Goal: Book appointment/travel/reservation

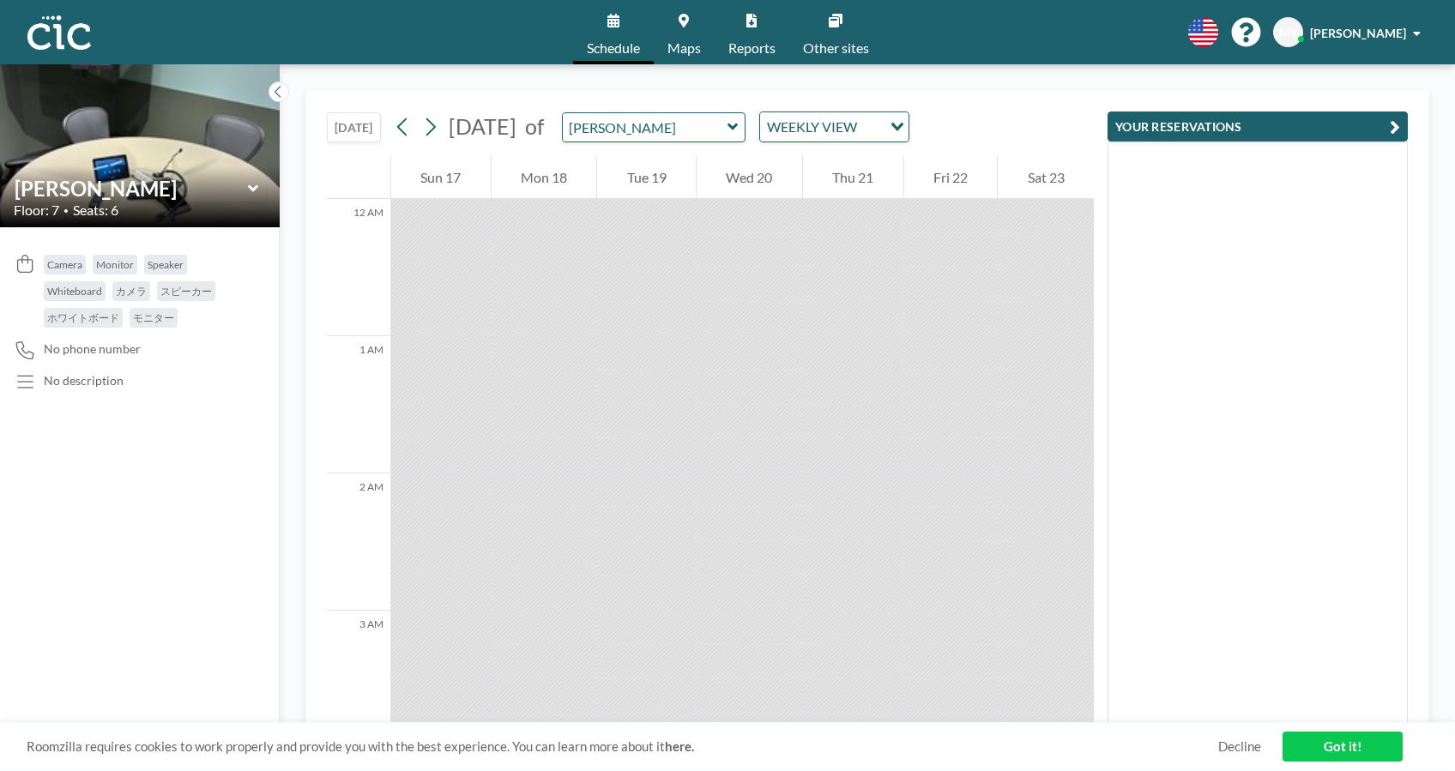
scroll to position [1682, 0]
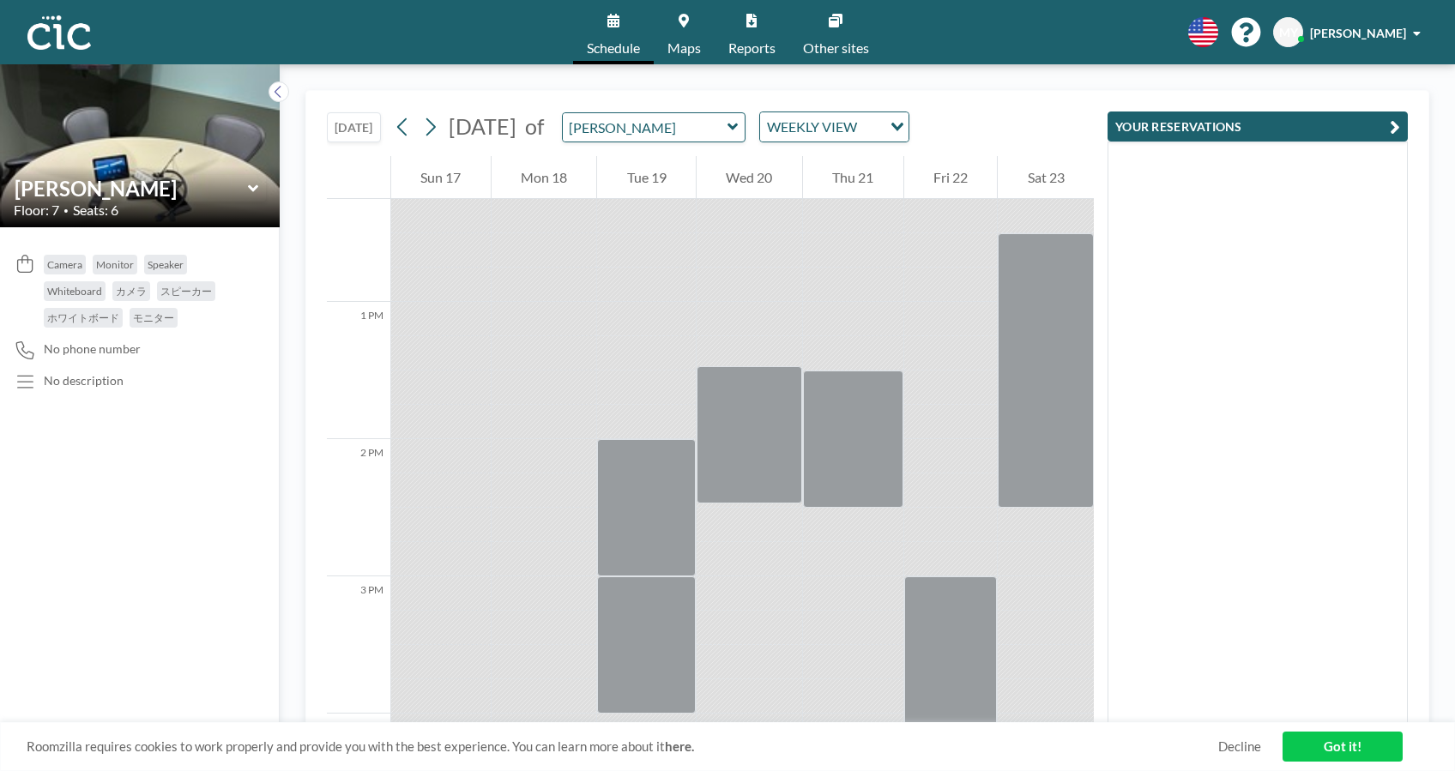
click at [358, 126] on button "[DATE]" at bounding box center [354, 127] width 54 height 30
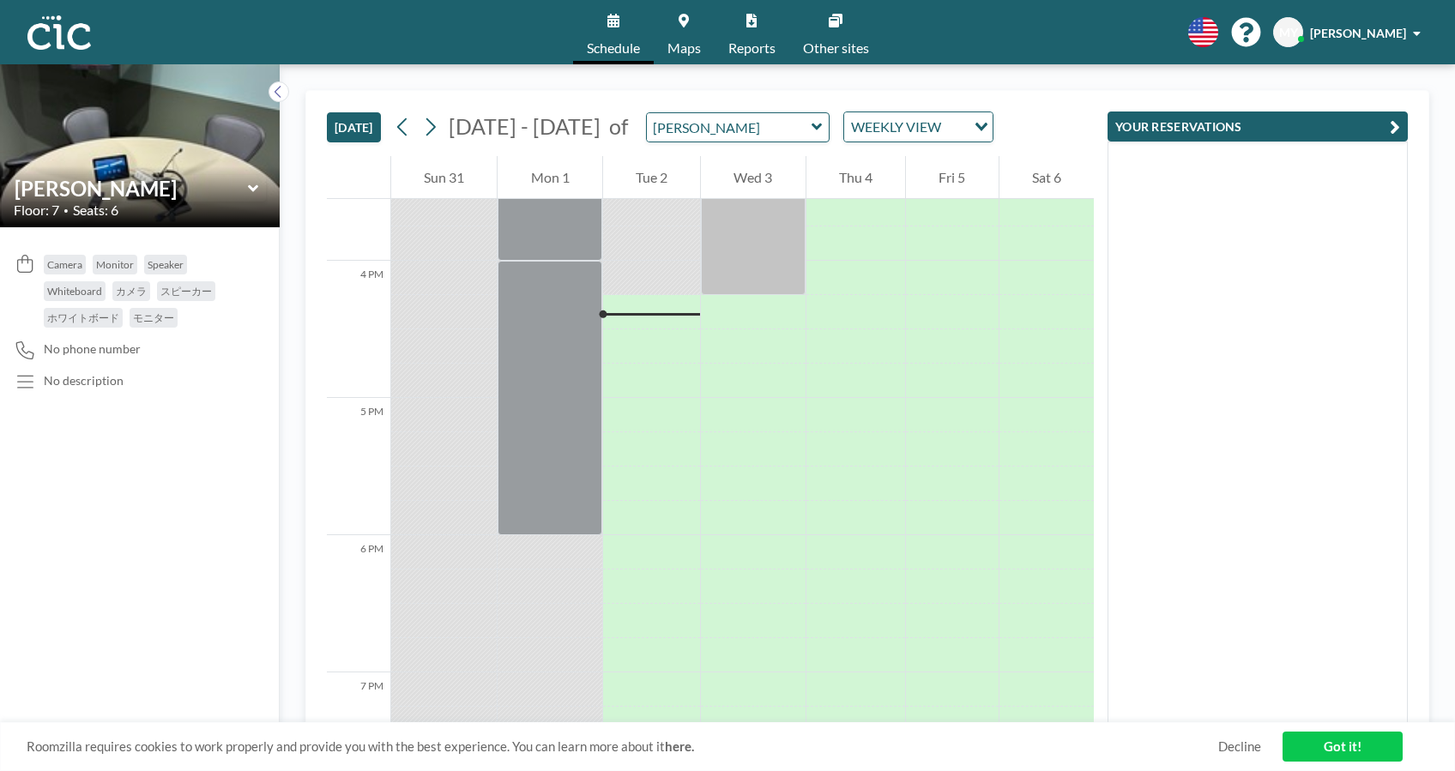
scroll to position [2196, 0]
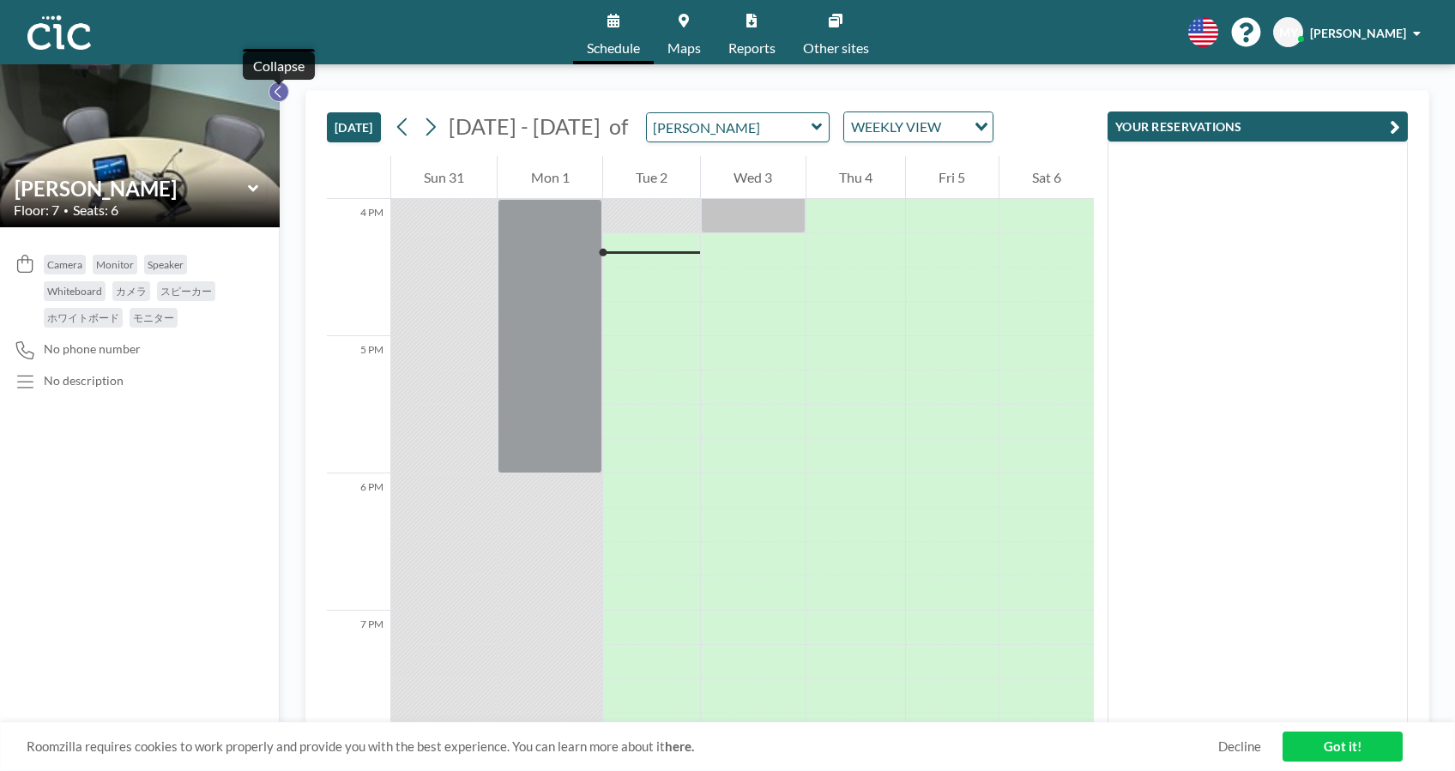
click at [277, 96] on icon at bounding box center [278, 91] width 11 height 17
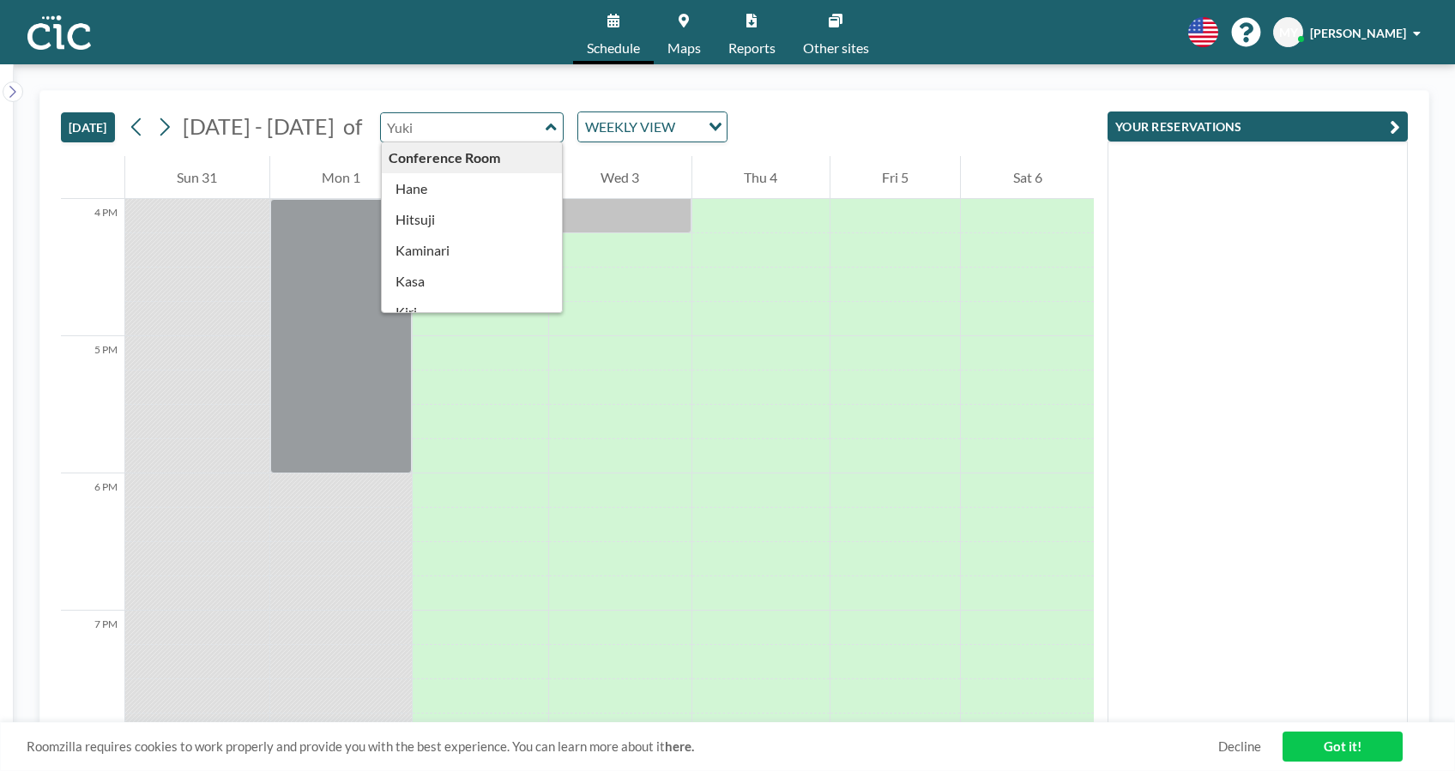
click at [432, 140] on input "text" at bounding box center [463, 127] width 165 height 28
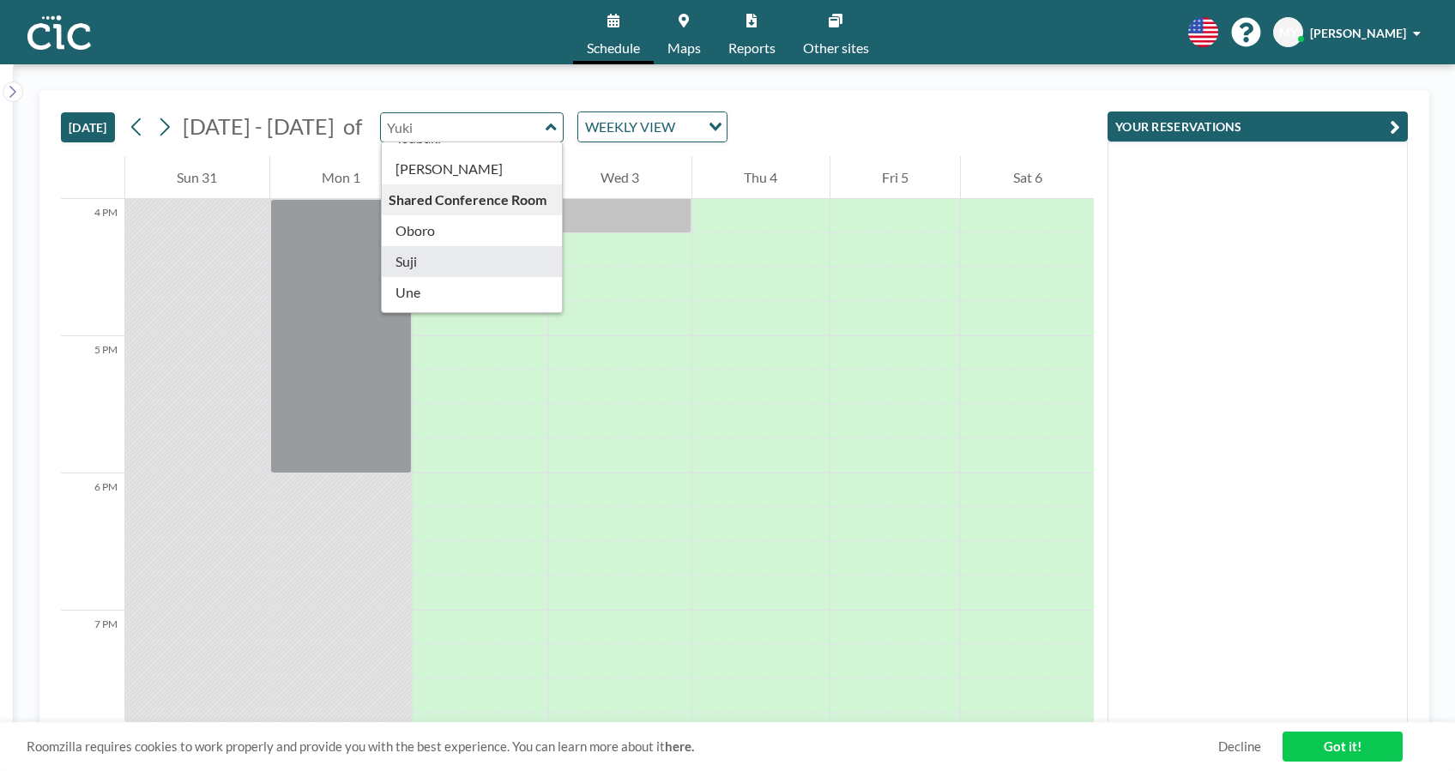
scroll to position [816, 0]
type input "Oboro"
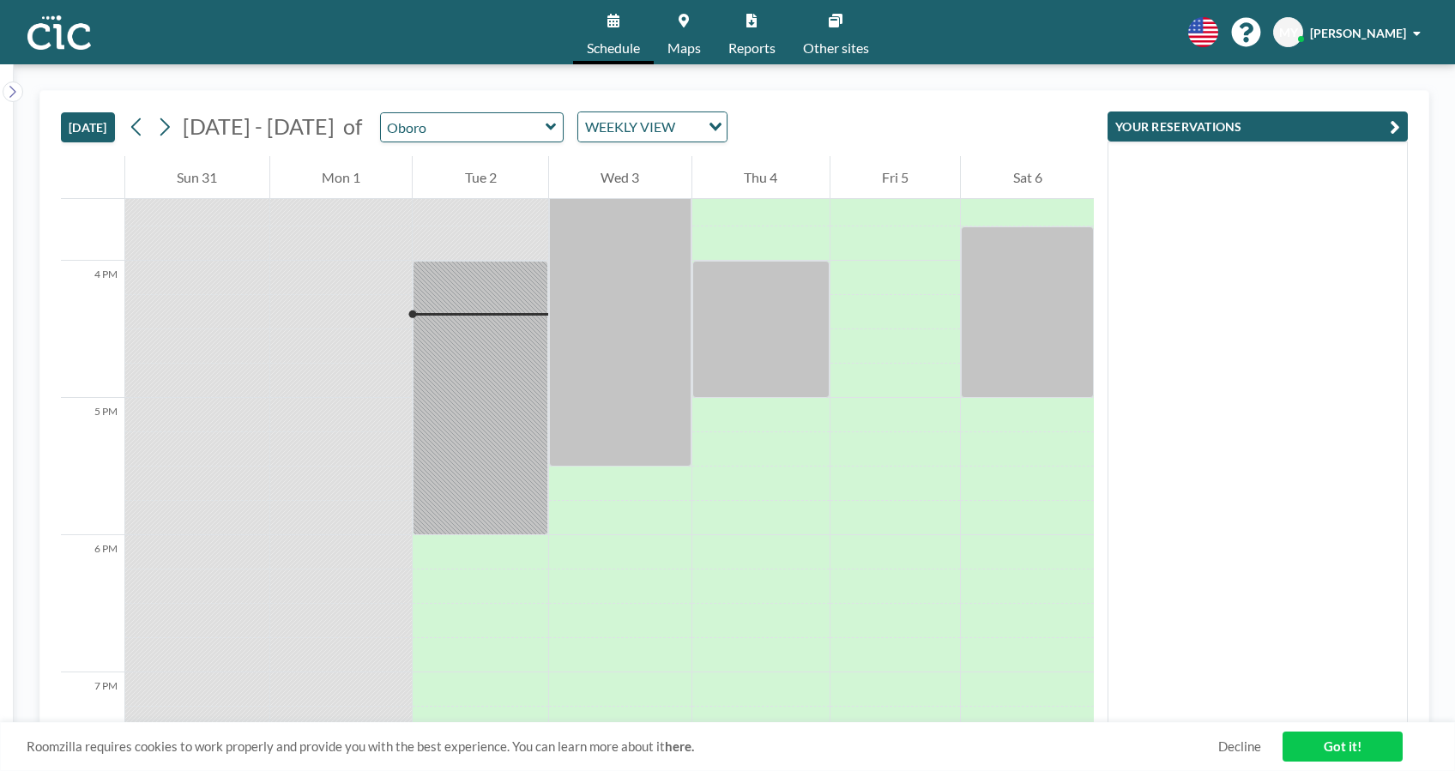
scroll to position [2196, 0]
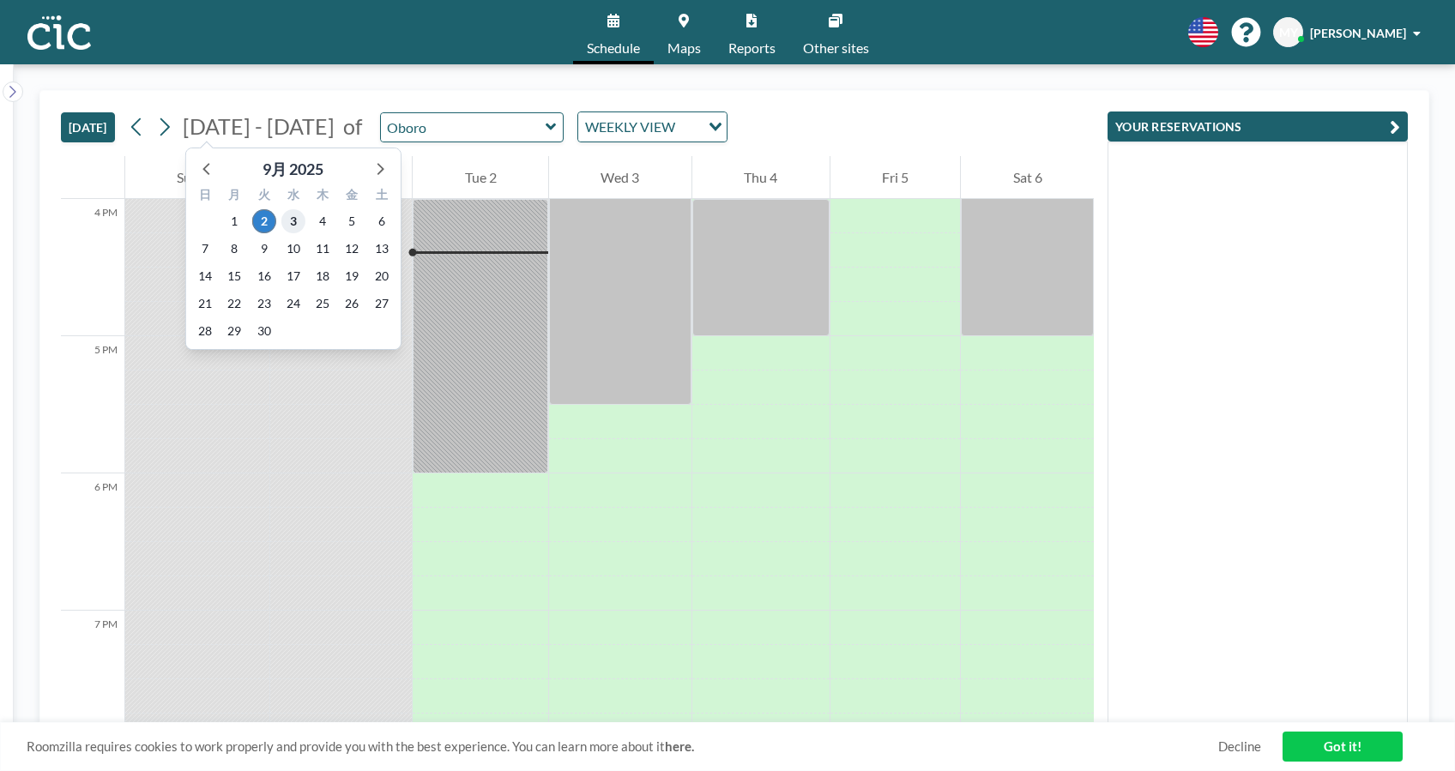
click at [293, 221] on span "3" at bounding box center [293, 221] width 24 height 24
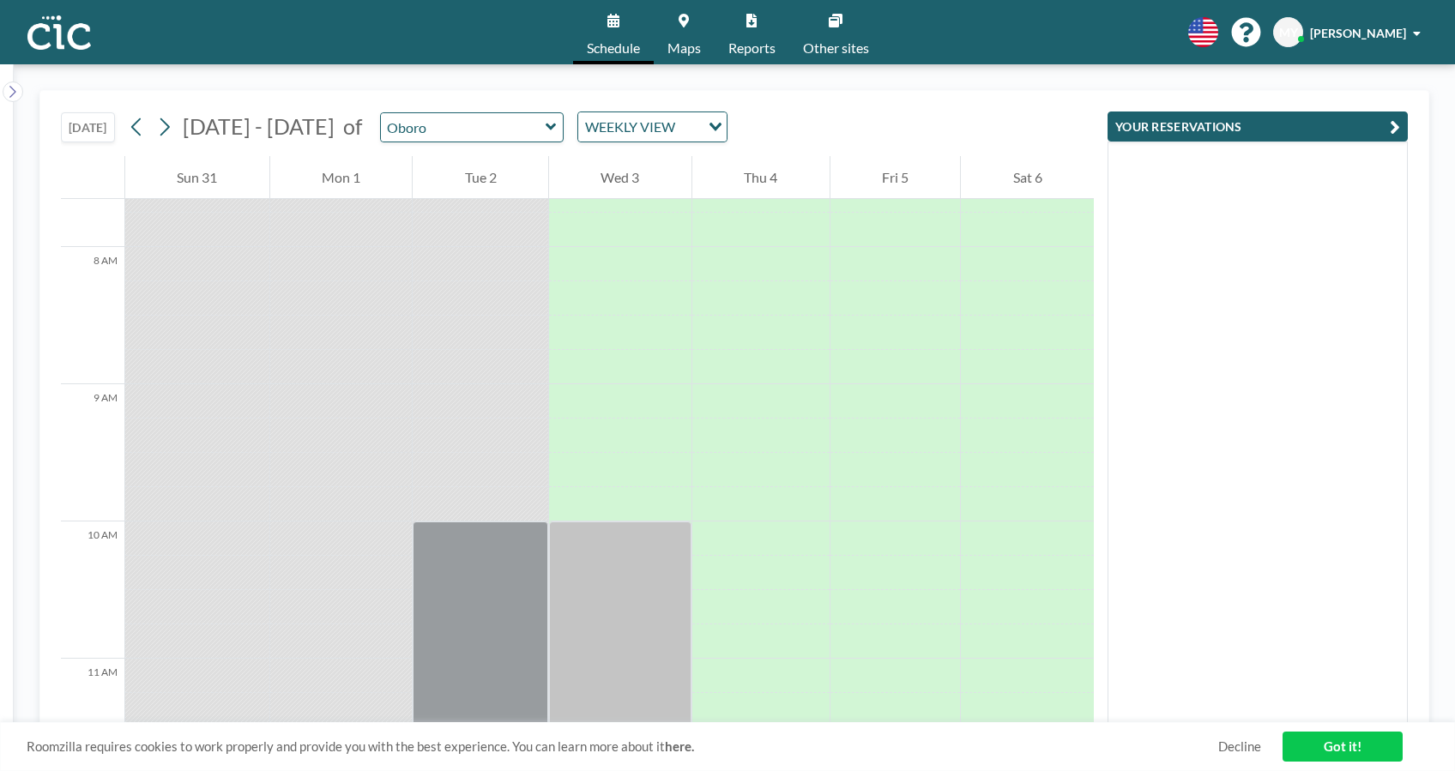
scroll to position [1054, 0]
click at [456, 142] on div "[DATE] [DATE] - [DATE] of Oboro WEEKLY VIEW Loading..." at bounding box center [577, 123] width 1033 height 65
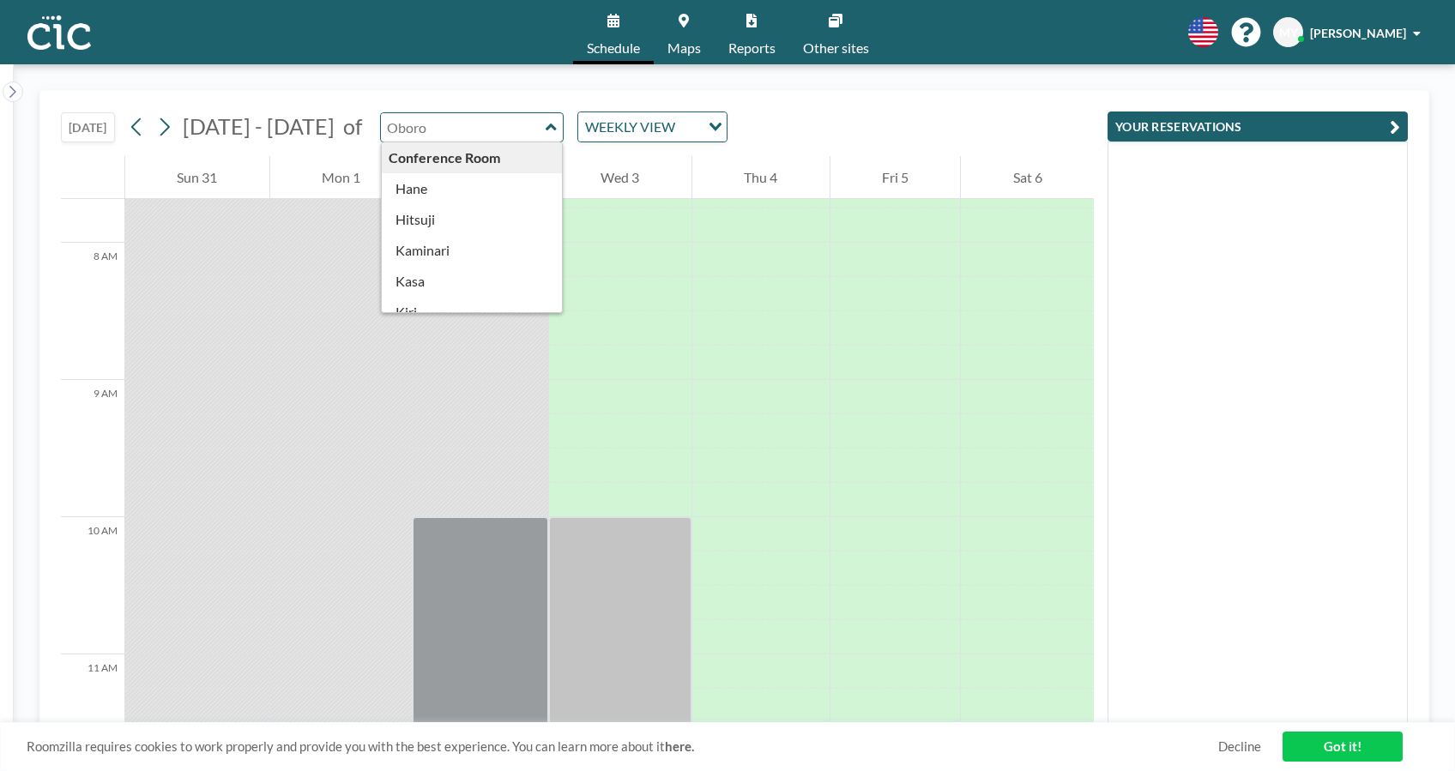
click at [515, 130] on input "text" at bounding box center [463, 127] width 165 height 28
type input "Suji"
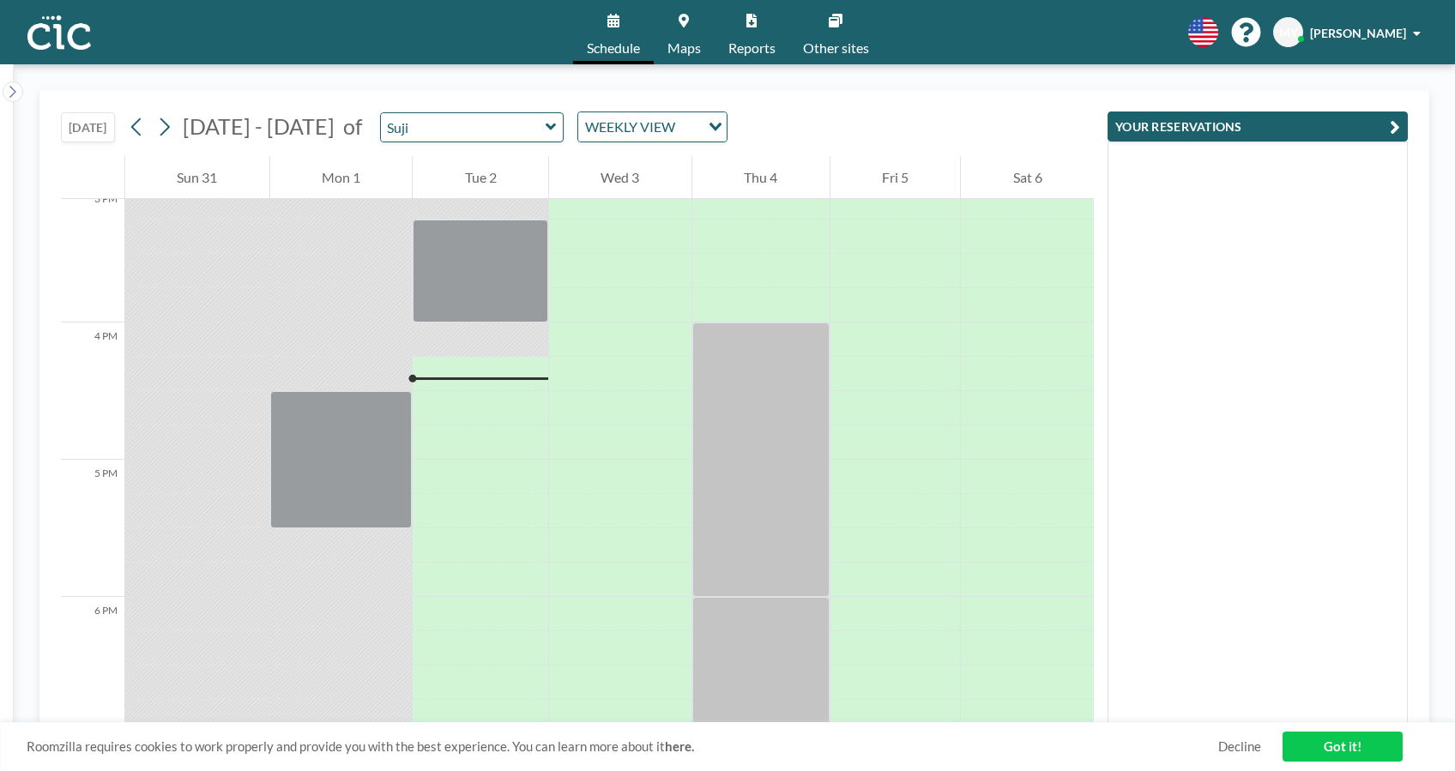
scroll to position [2196, 0]
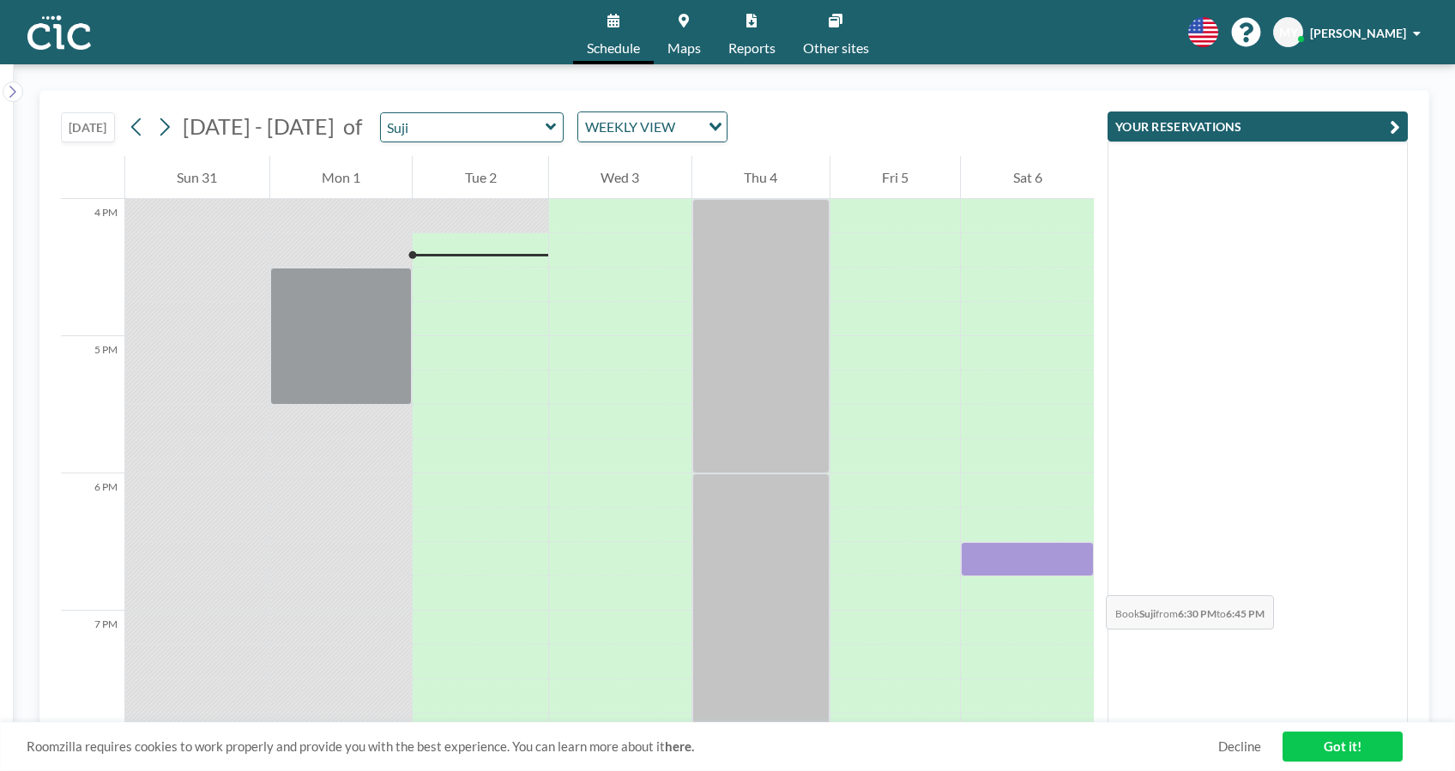
drag, startPoint x: 1082, startPoint y: 558, endPoint x: 1089, endPoint y: 578, distance: 21.7
click at [1089, 578] on div "12 AM 1 AM 2 AM 3 AM 4 AM 5 AM 6 AM 7 AM 8 AM 9 AM 10 AM 11 AM 12 PM 1 PM 2 PM …" at bounding box center [577, 440] width 1033 height 568
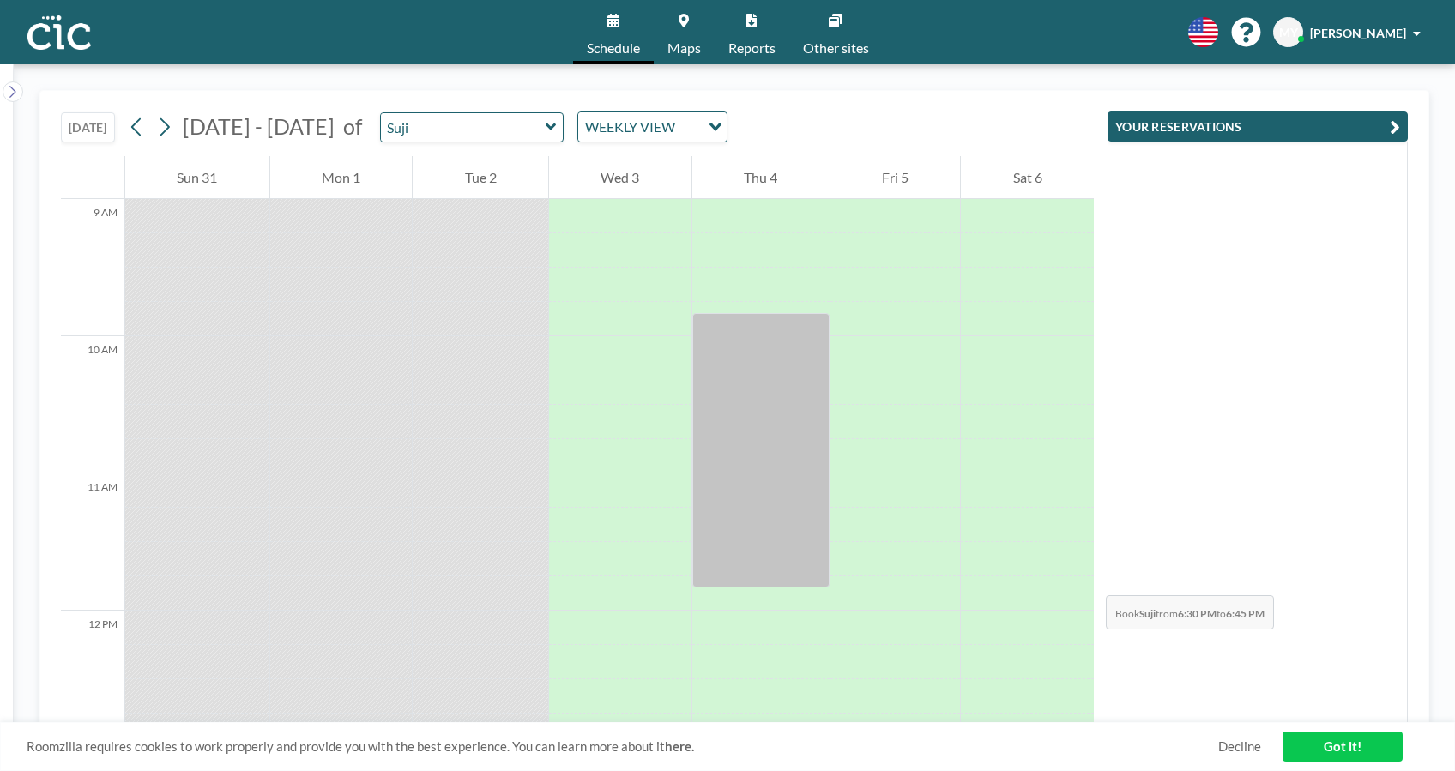
scroll to position [1181, 0]
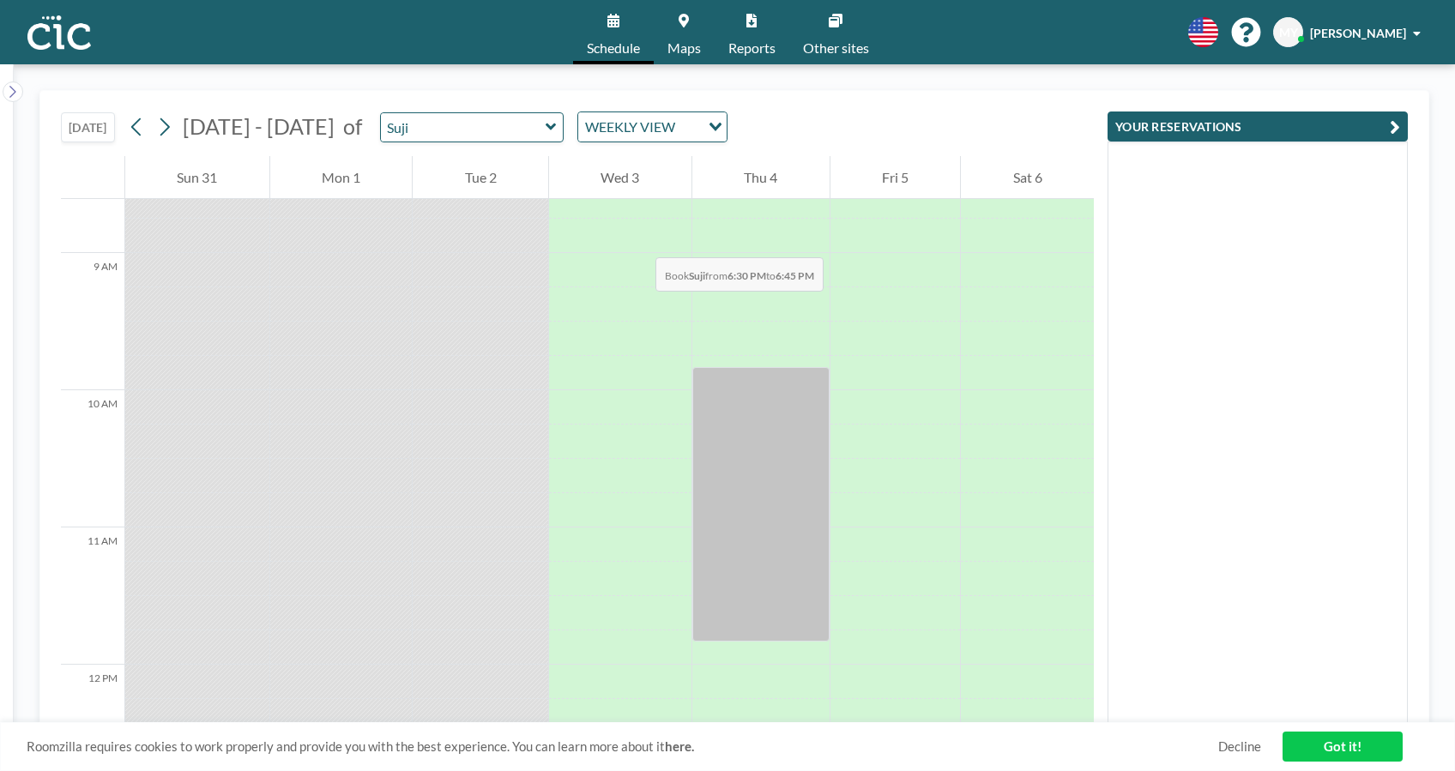
click at [638, 240] on div at bounding box center [620, 236] width 142 height 34
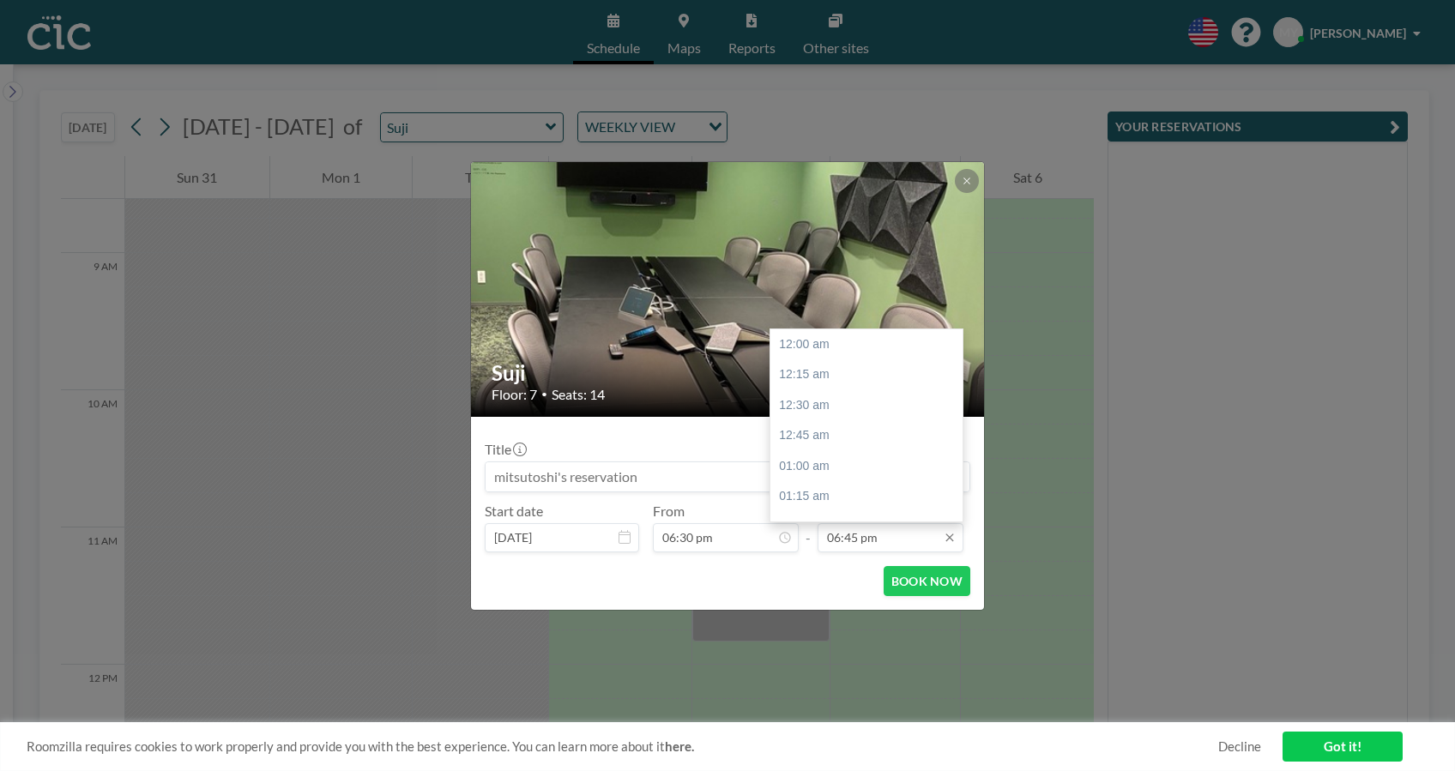
scroll to position [2291, 0]
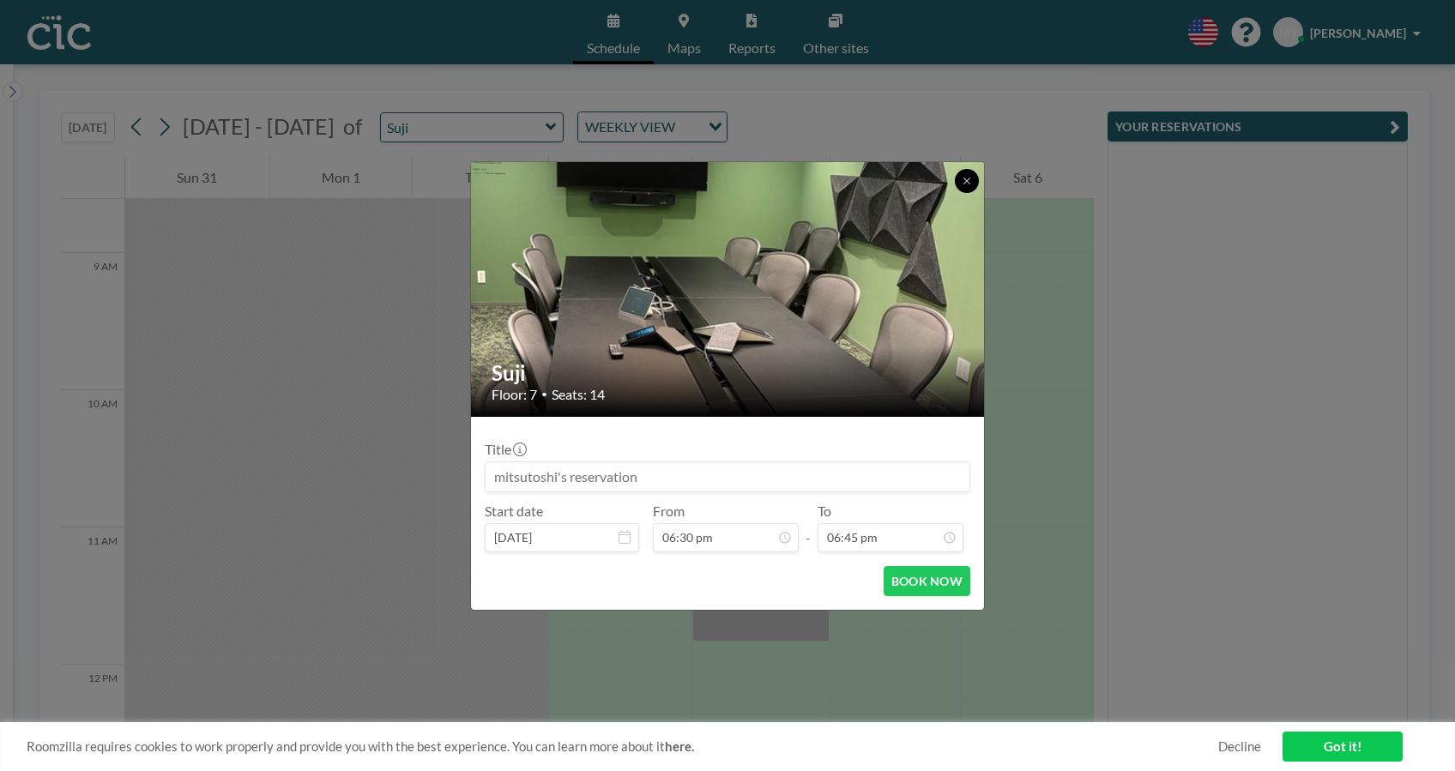
click at [975, 184] on button at bounding box center [967, 181] width 24 height 24
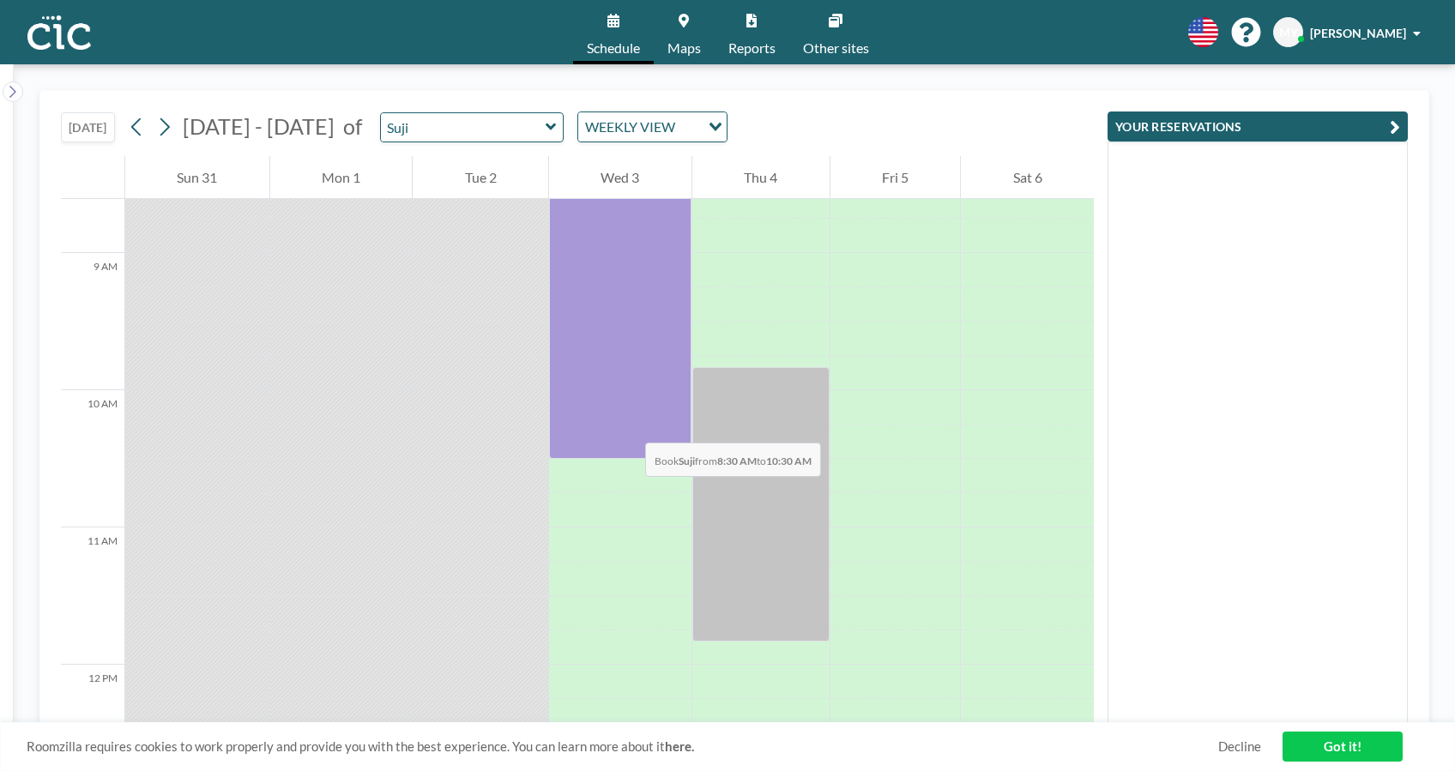
drag, startPoint x: 662, startPoint y: 206, endPoint x: 628, endPoint y: 426, distance: 222.2
click at [628, 426] on div at bounding box center [620, 321] width 142 height 275
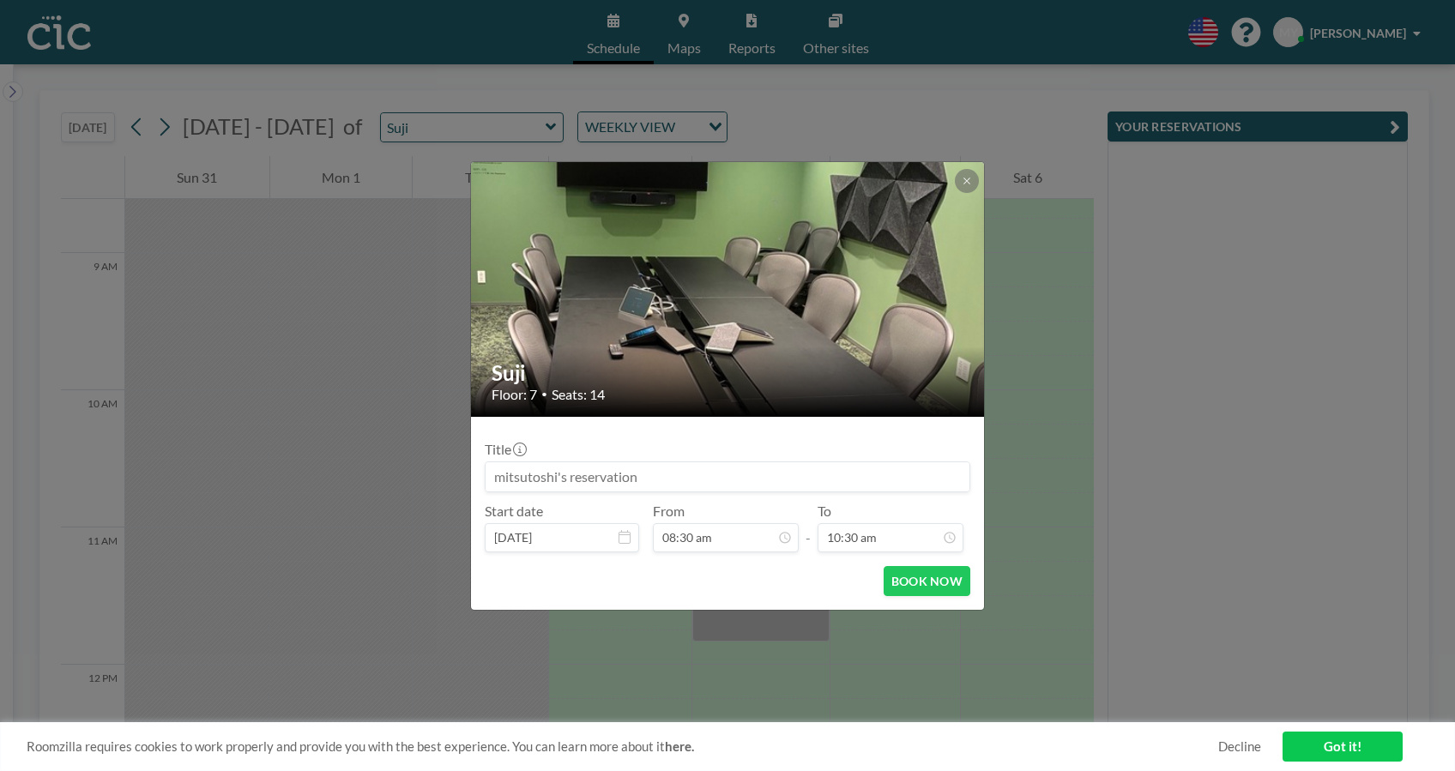
scroll to position [1283, 0]
click at [954, 583] on button "BOOK NOW" at bounding box center [927, 581] width 87 height 30
